Goal: Information Seeking & Learning: Find specific fact

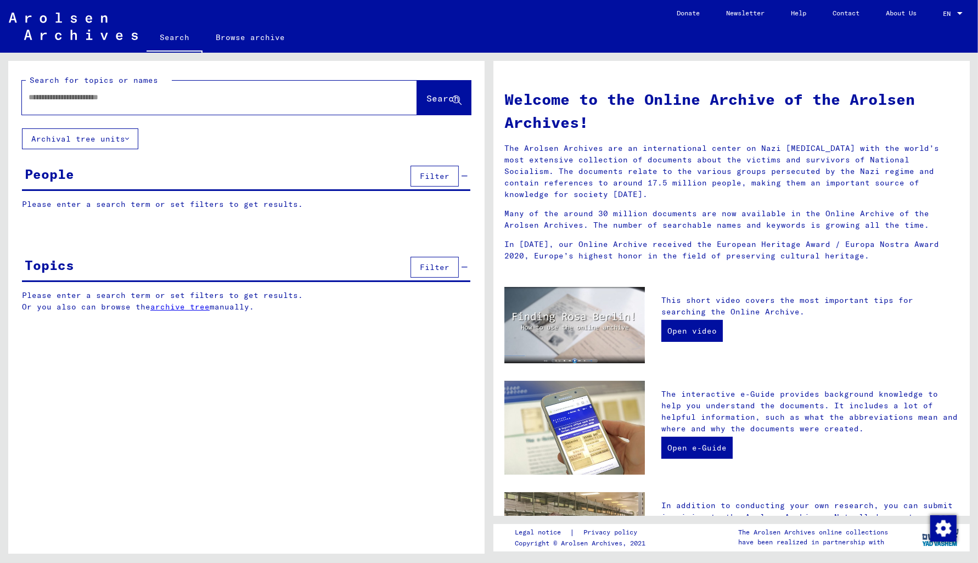
click at [36, 93] on input "text" at bounding box center [207, 98] width 356 height 12
type input "******"
click at [427, 94] on span "Search" at bounding box center [443, 98] width 33 height 11
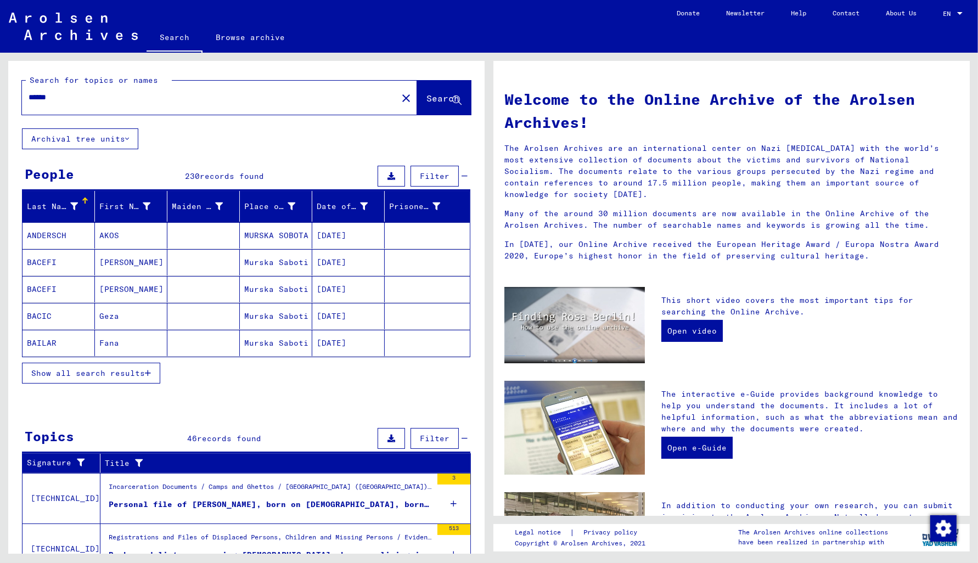
click at [58, 376] on span "Show all search results" at bounding box center [88, 373] width 114 height 10
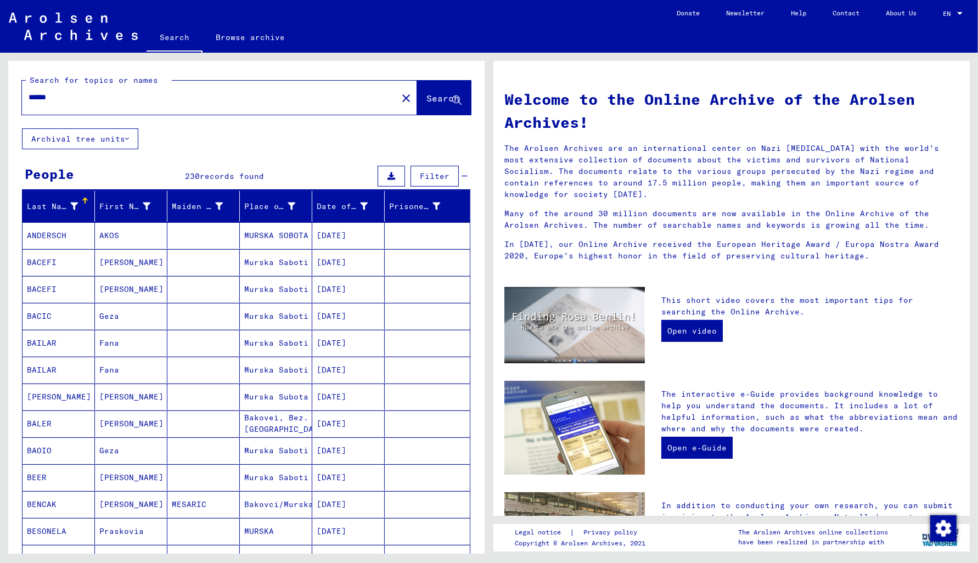
click at [344, 237] on mat-cell "09/04/1927" at bounding box center [348, 235] width 72 height 26
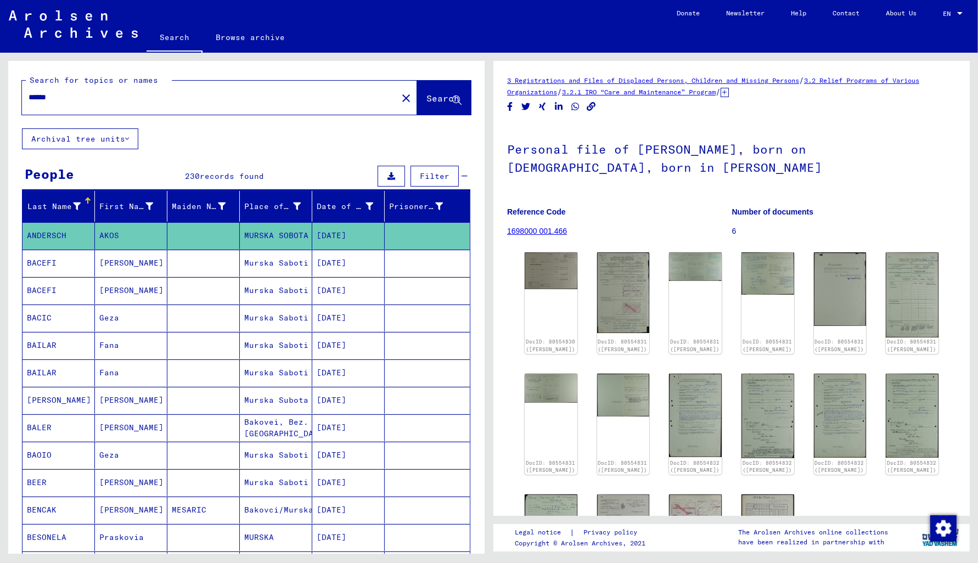
click at [339, 267] on mat-cell "02/12/1904" at bounding box center [348, 263] width 72 height 27
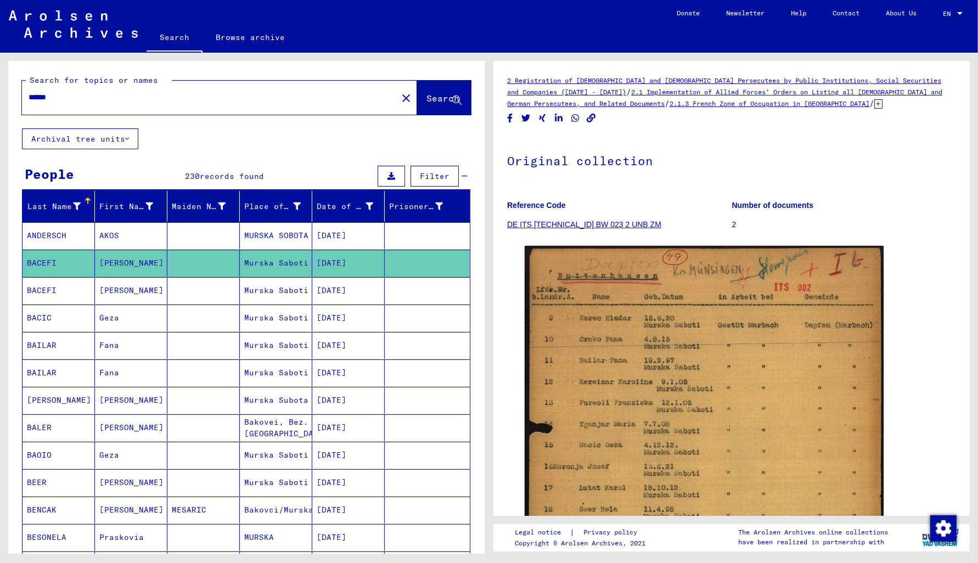
click at [330, 301] on mat-cell "02/12/1904" at bounding box center [348, 290] width 72 height 27
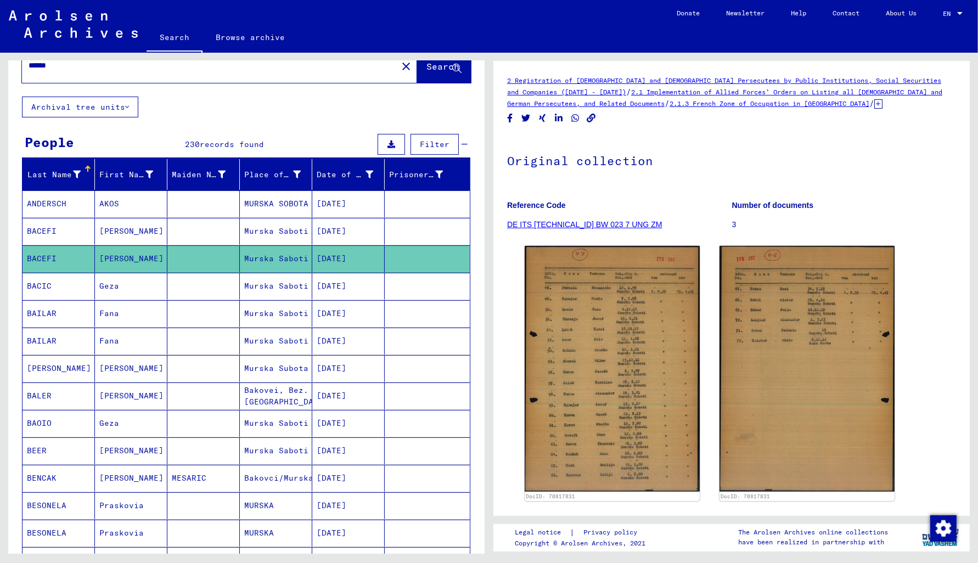
scroll to position [59, 0]
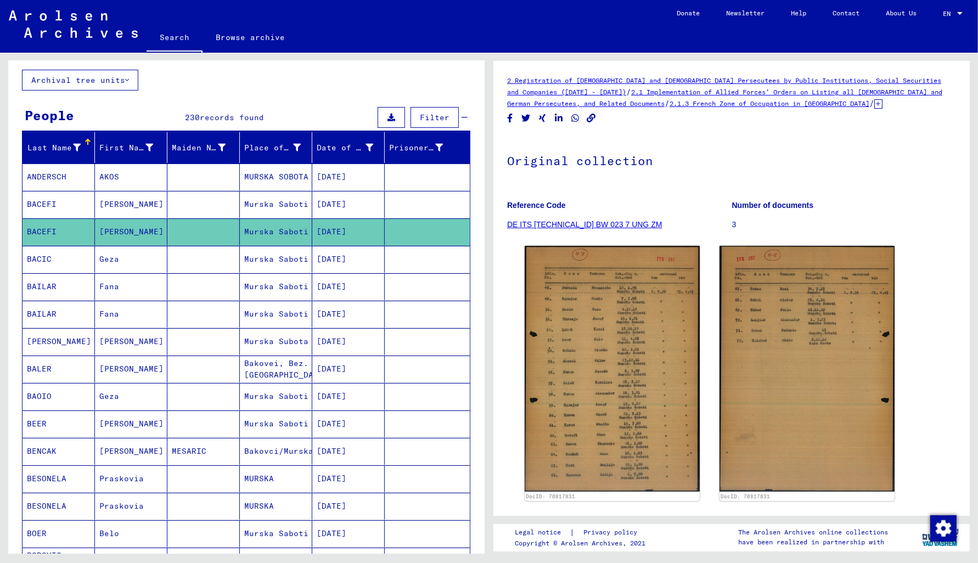
click at [328, 258] on mat-cell "12/04/1912" at bounding box center [348, 259] width 72 height 27
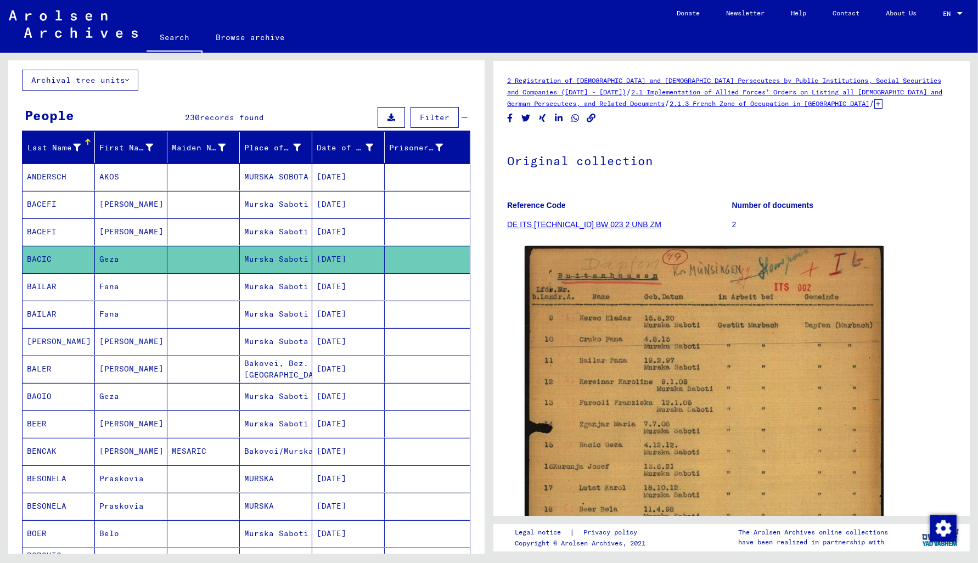
click at [325, 290] on mat-cell "02/19/1897" at bounding box center [348, 286] width 72 height 27
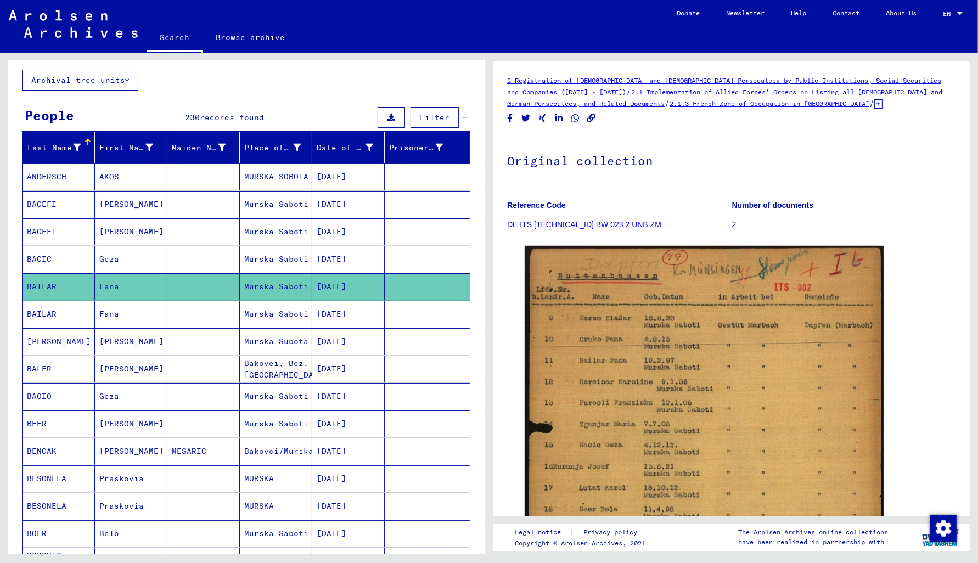
click at [324, 315] on mat-cell "02/19/1897" at bounding box center [348, 314] width 72 height 27
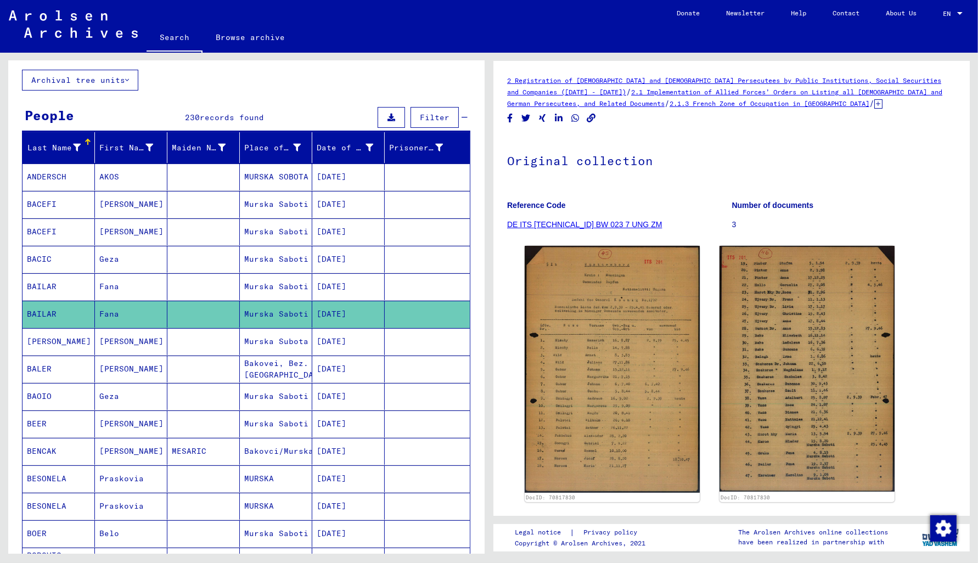
click at [323, 342] on mat-cell "03/12/1942" at bounding box center [348, 341] width 72 height 27
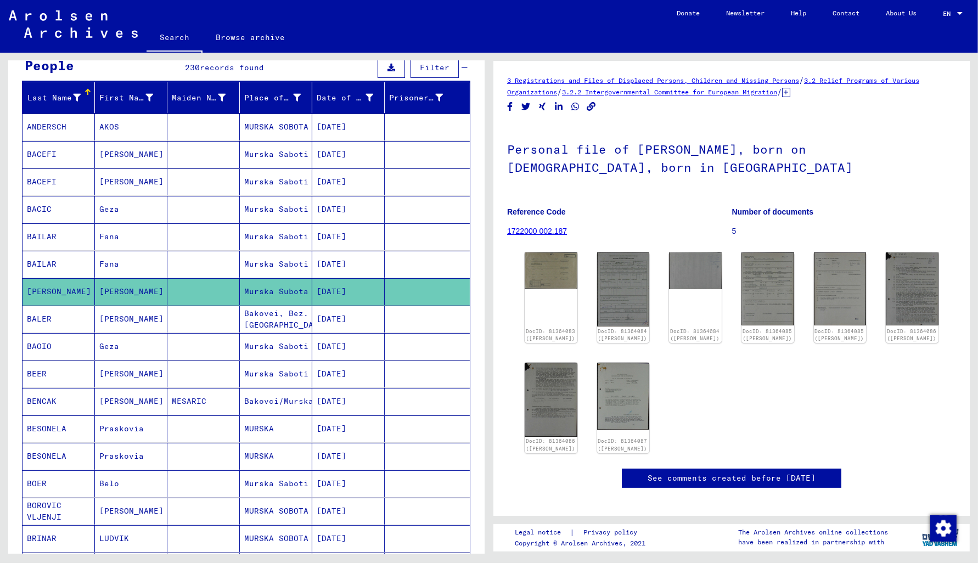
scroll to position [117, 0]
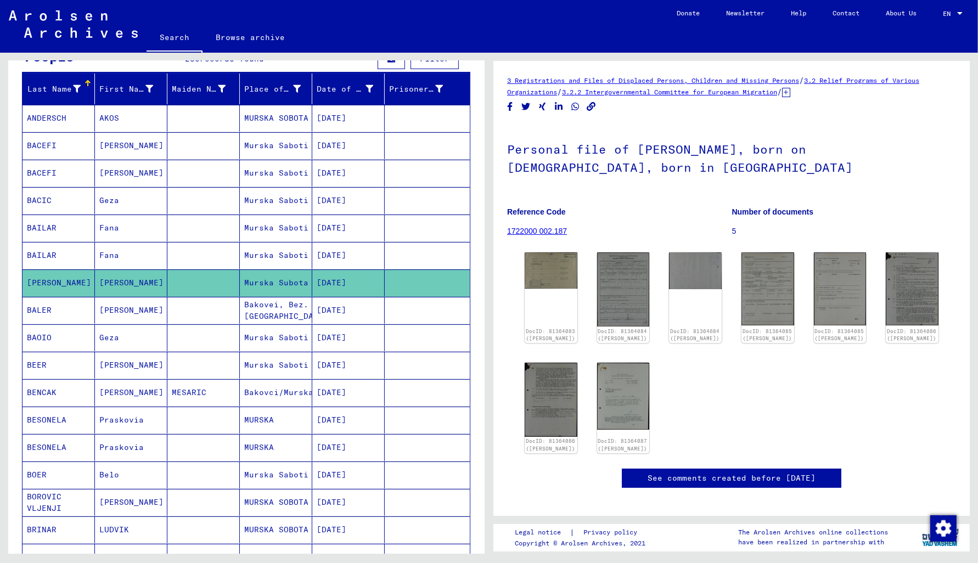
click at [336, 367] on mat-cell "04/11/1898" at bounding box center [348, 365] width 72 height 27
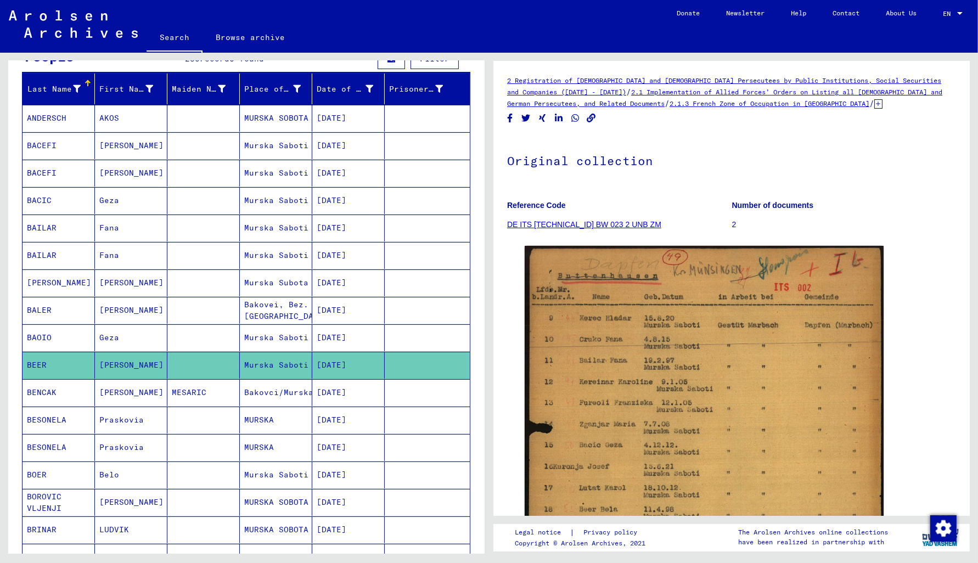
scroll to position [235, 0]
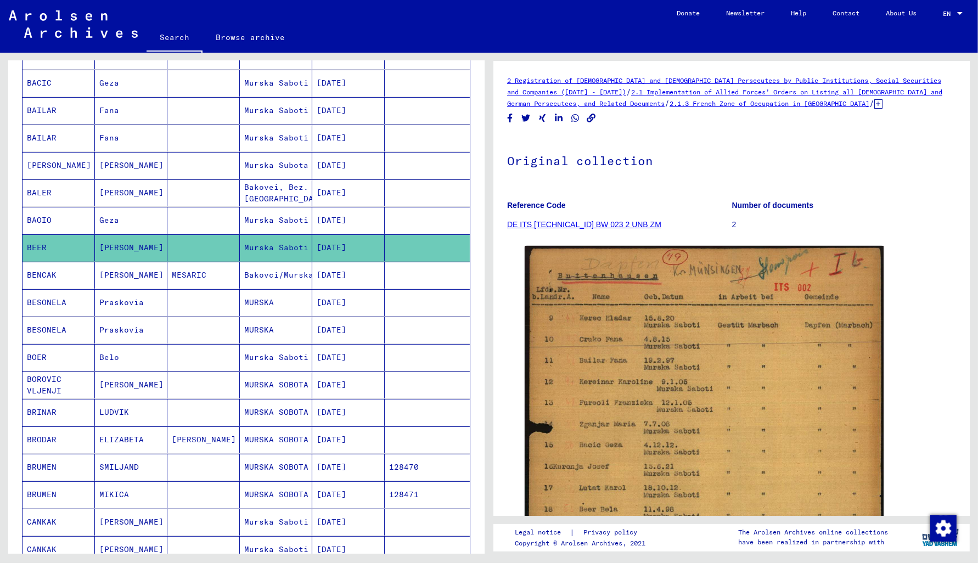
click at [338, 272] on mat-cell "06/22/1929" at bounding box center [348, 275] width 72 height 27
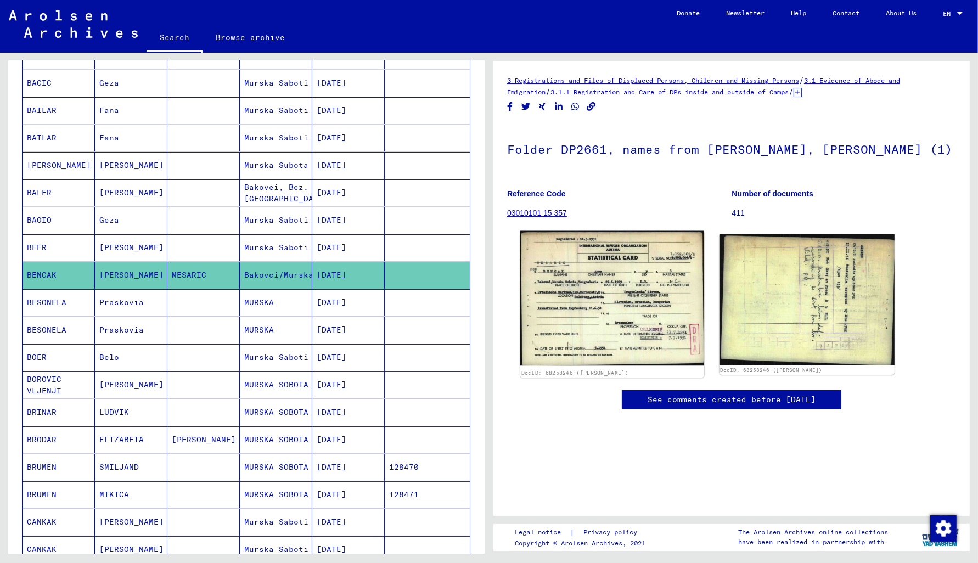
click at [581, 352] on img at bounding box center [612, 298] width 184 height 134
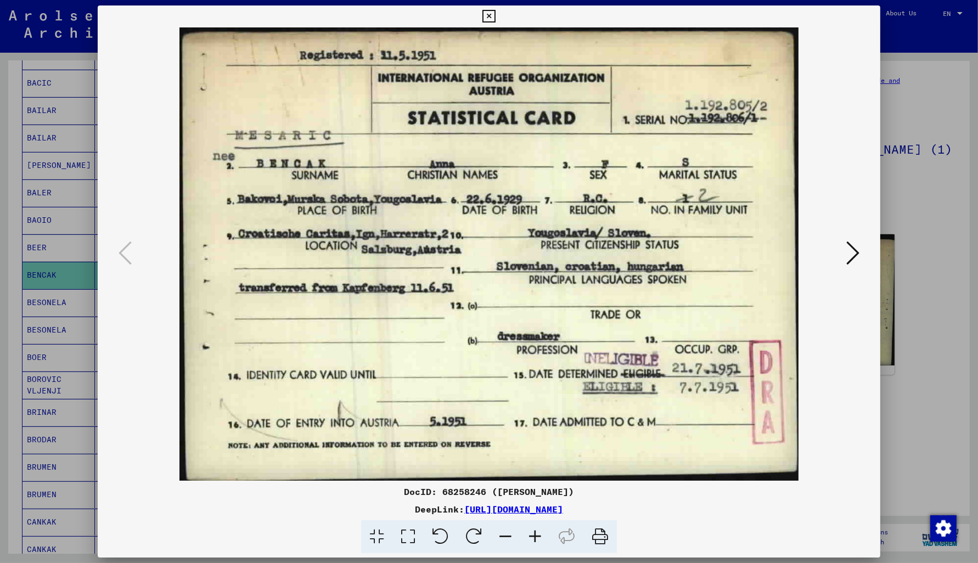
click at [495, 14] on icon at bounding box center [489, 16] width 13 height 13
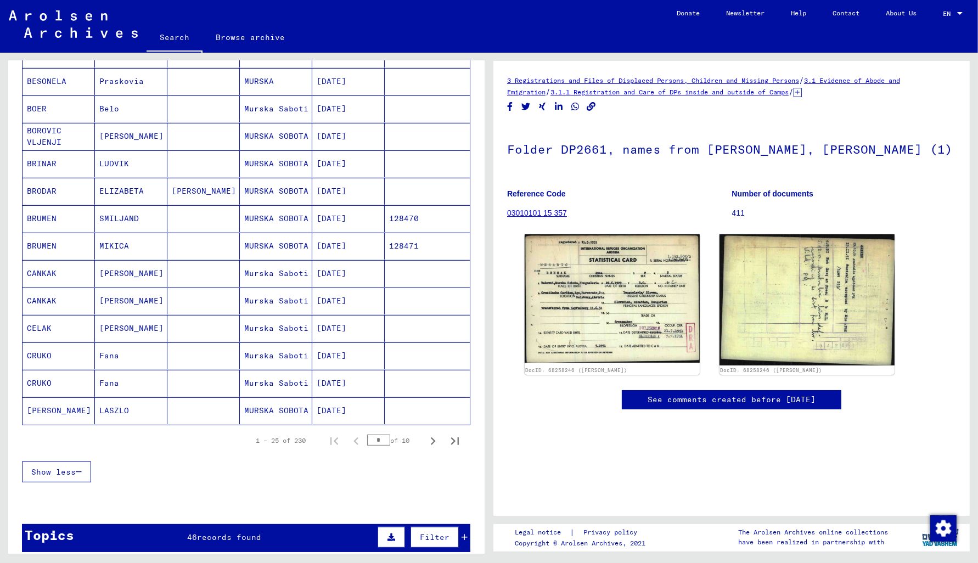
scroll to position [470, 0]
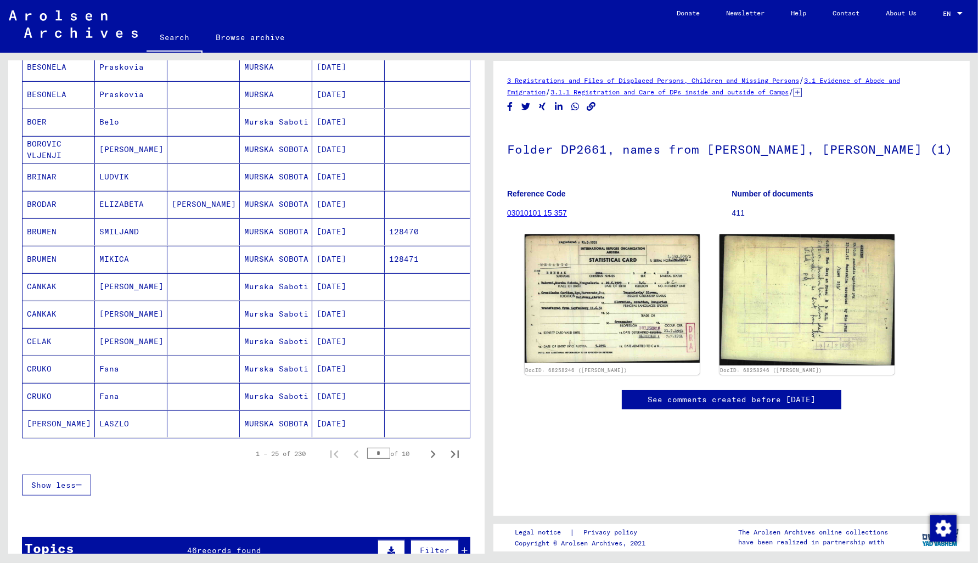
click at [354, 229] on mat-cell "07/30/1924" at bounding box center [348, 231] width 72 height 27
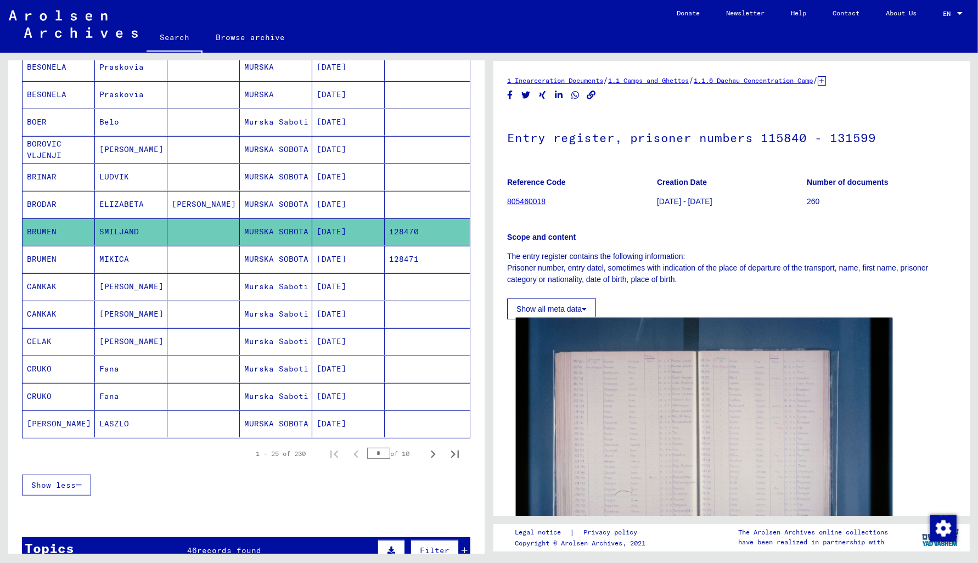
click at [637, 413] on img at bounding box center [704, 443] width 377 height 251
